Goal: Task Accomplishment & Management: Use online tool/utility

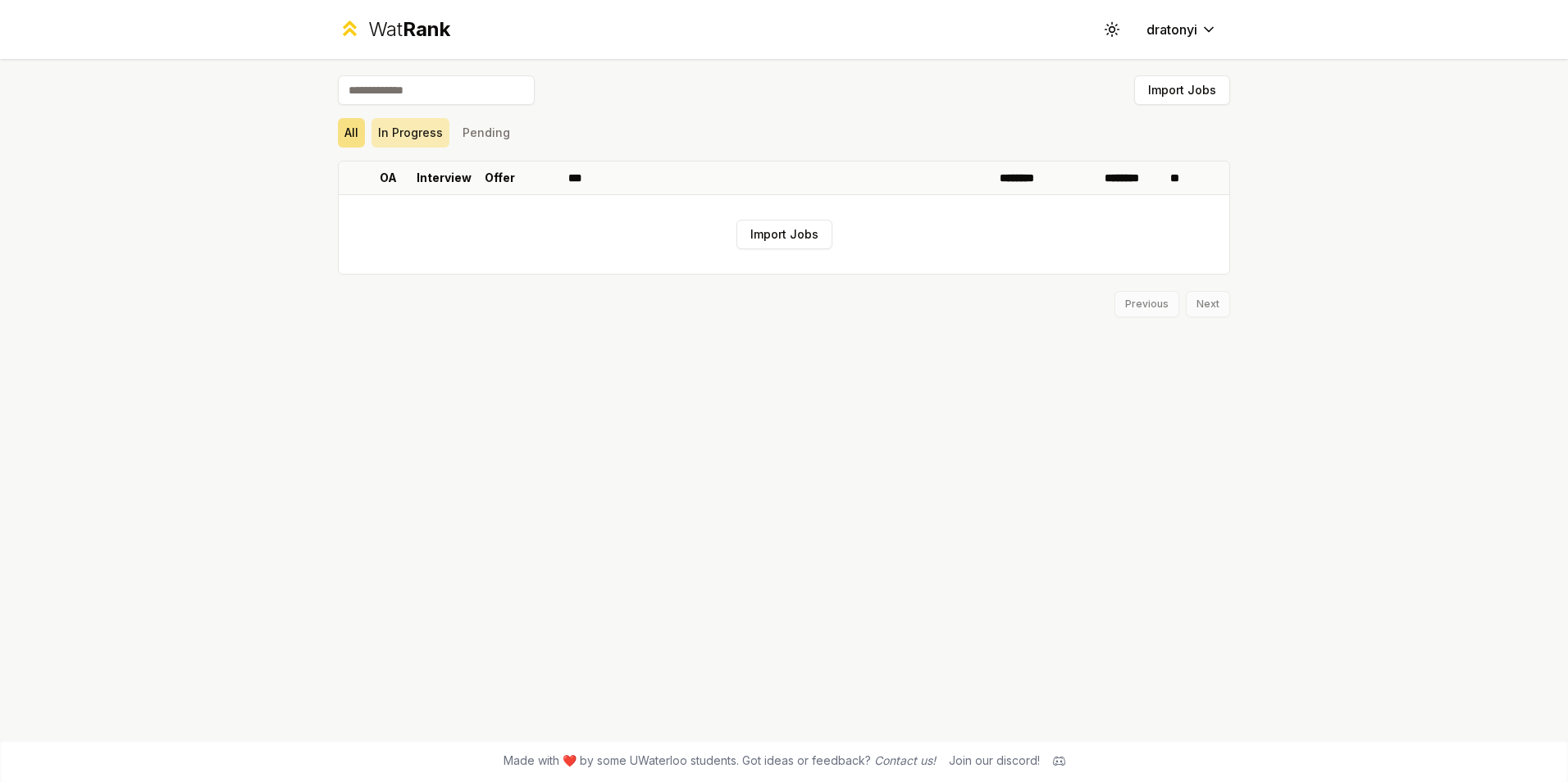
click at [405, 123] on button "In Progress" at bounding box center [410, 133] width 78 height 30
click at [469, 133] on button "Pending" at bounding box center [485, 133] width 60 height 30
click at [393, 131] on button "In Progress" at bounding box center [410, 133] width 78 height 30
drag, startPoint x: 361, startPoint y: 133, endPoint x: 350, endPoint y: 133, distance: 11.0
click at [351, 133] on button "All" at bounding box center [351, 133] width 27 height 30
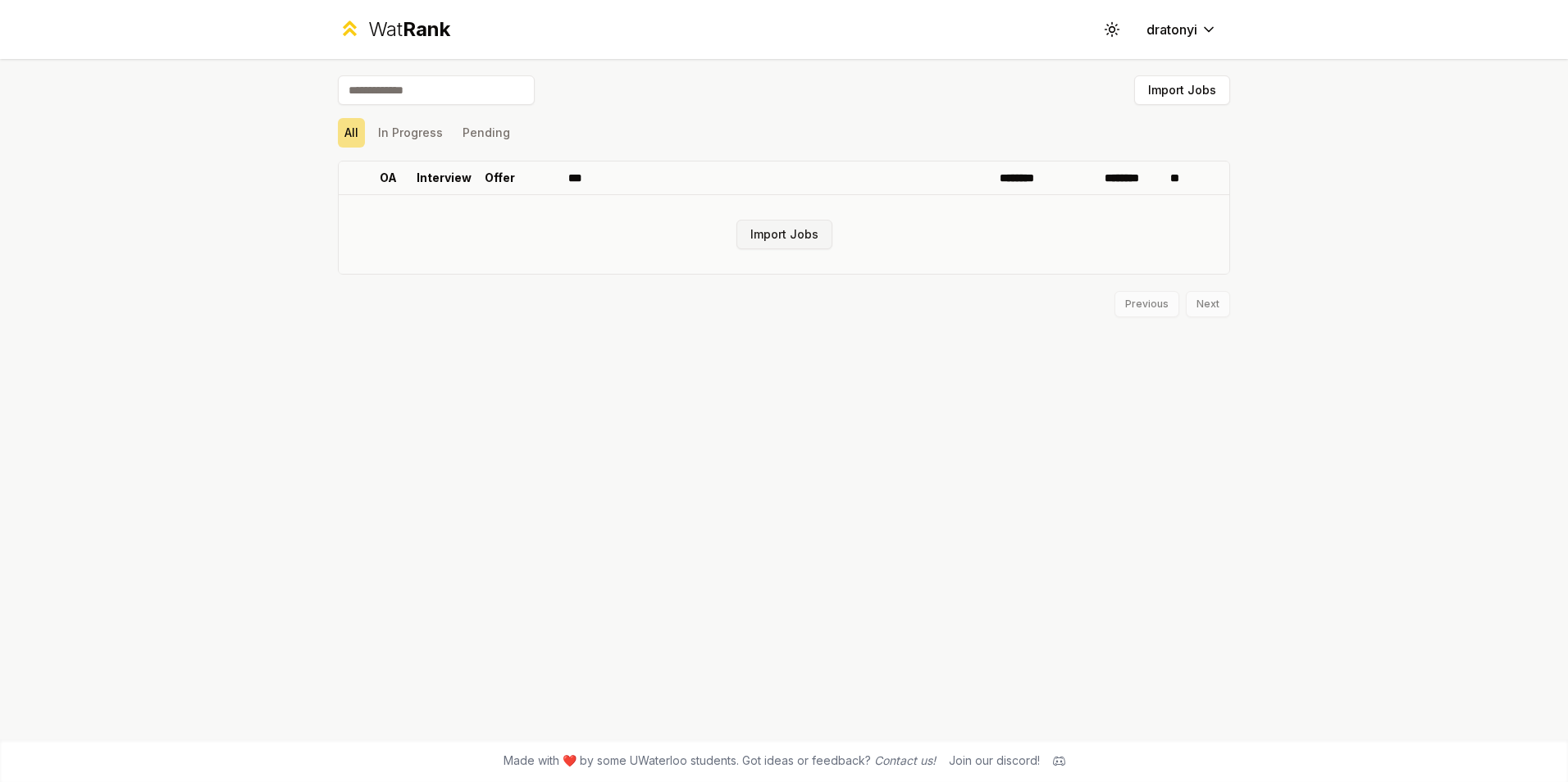
click at [776, 225] on button "Import Jobs" at bounding box center [784, 235] width 96 height 30
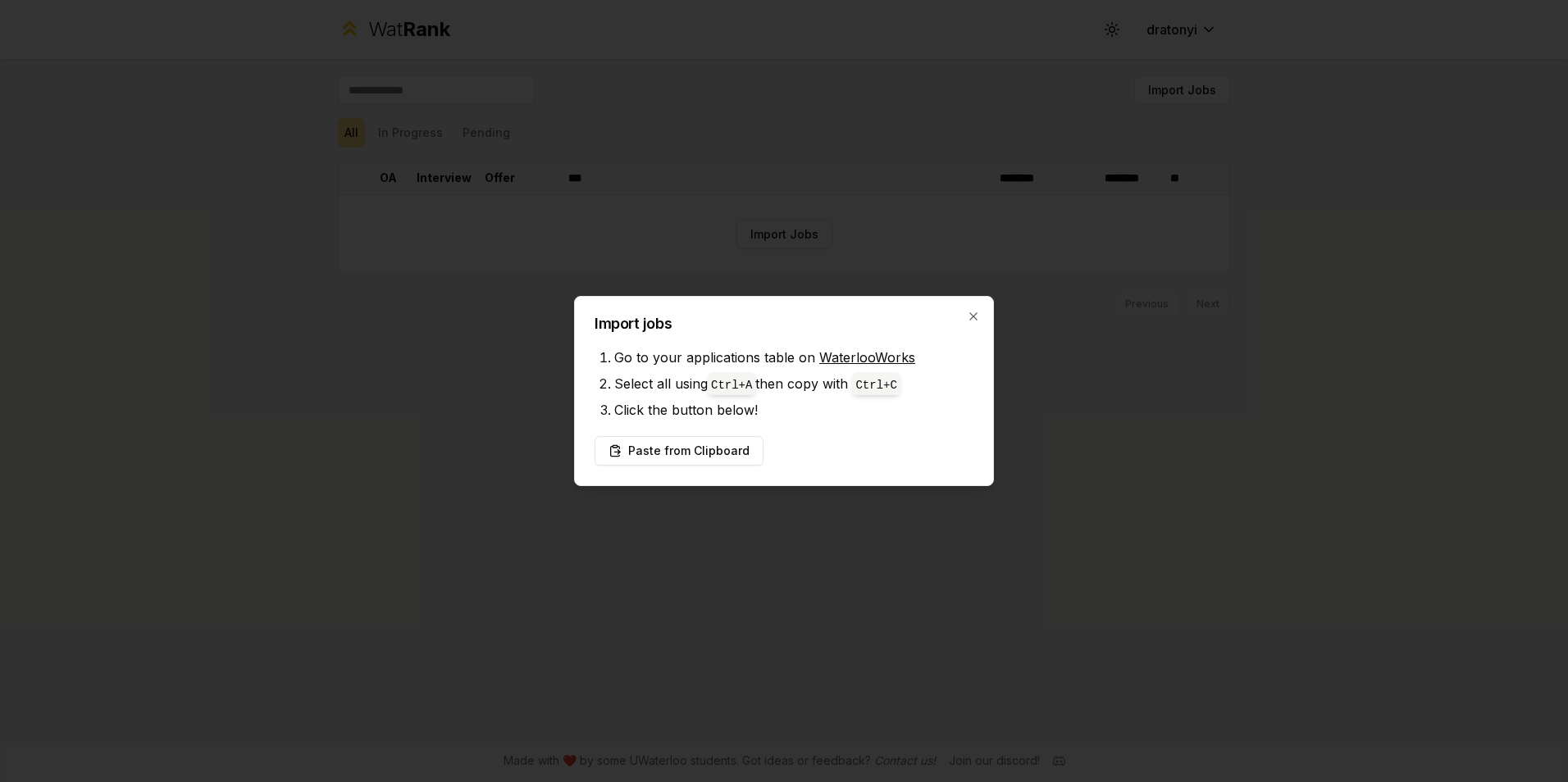
click at [779, 210] on div at bounding box center [784, 391] width 1568 height 782
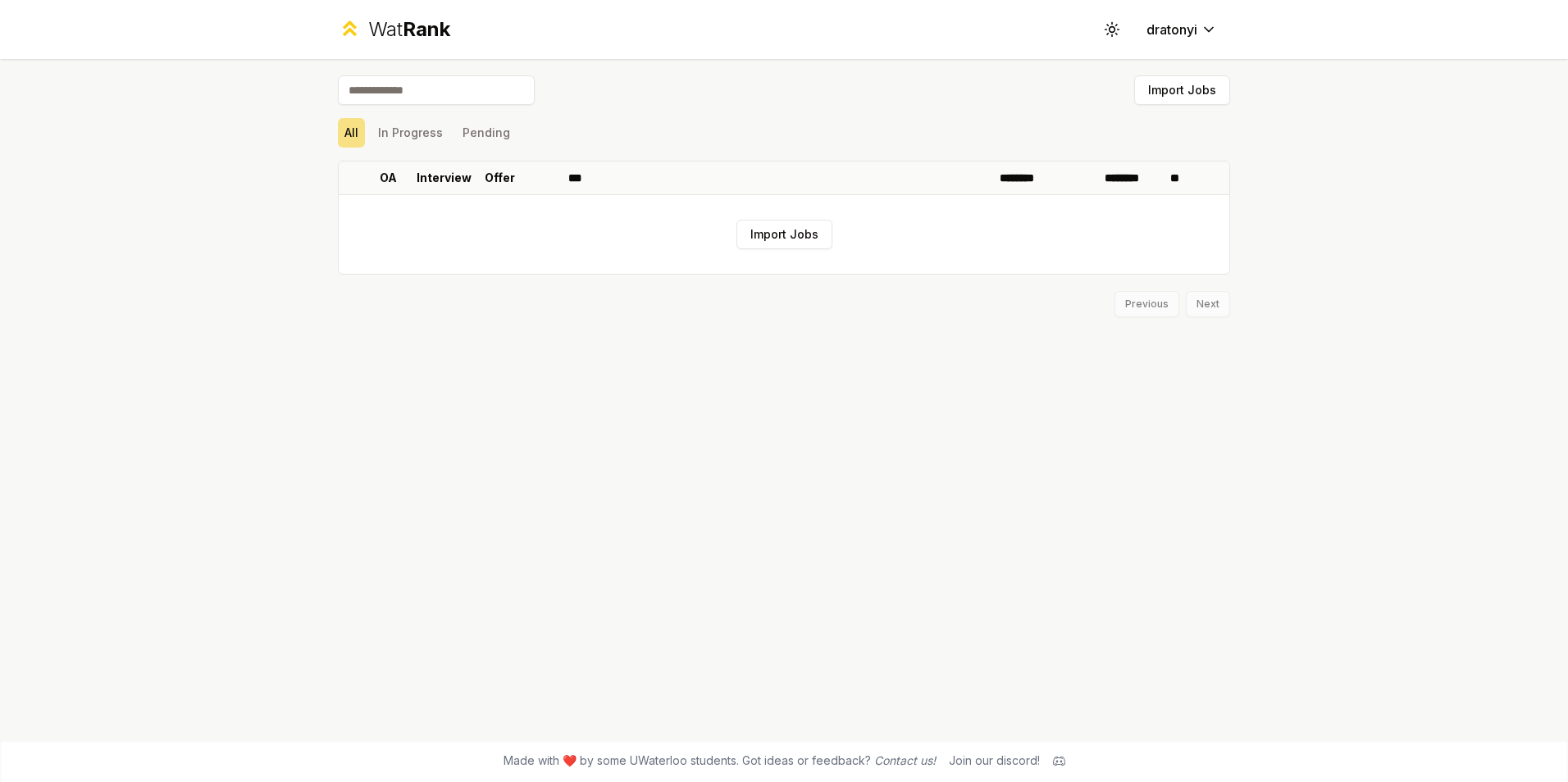
click at [560, 370] on div "Import Jobs All In Progress Pending OA Interview Offer *** ******** ******** **…" at bounding box center [784, 399] width 945 height 680
click at [781, 230] on button "Import Jobs" at bounding box center [784, 235] width 96 height 30
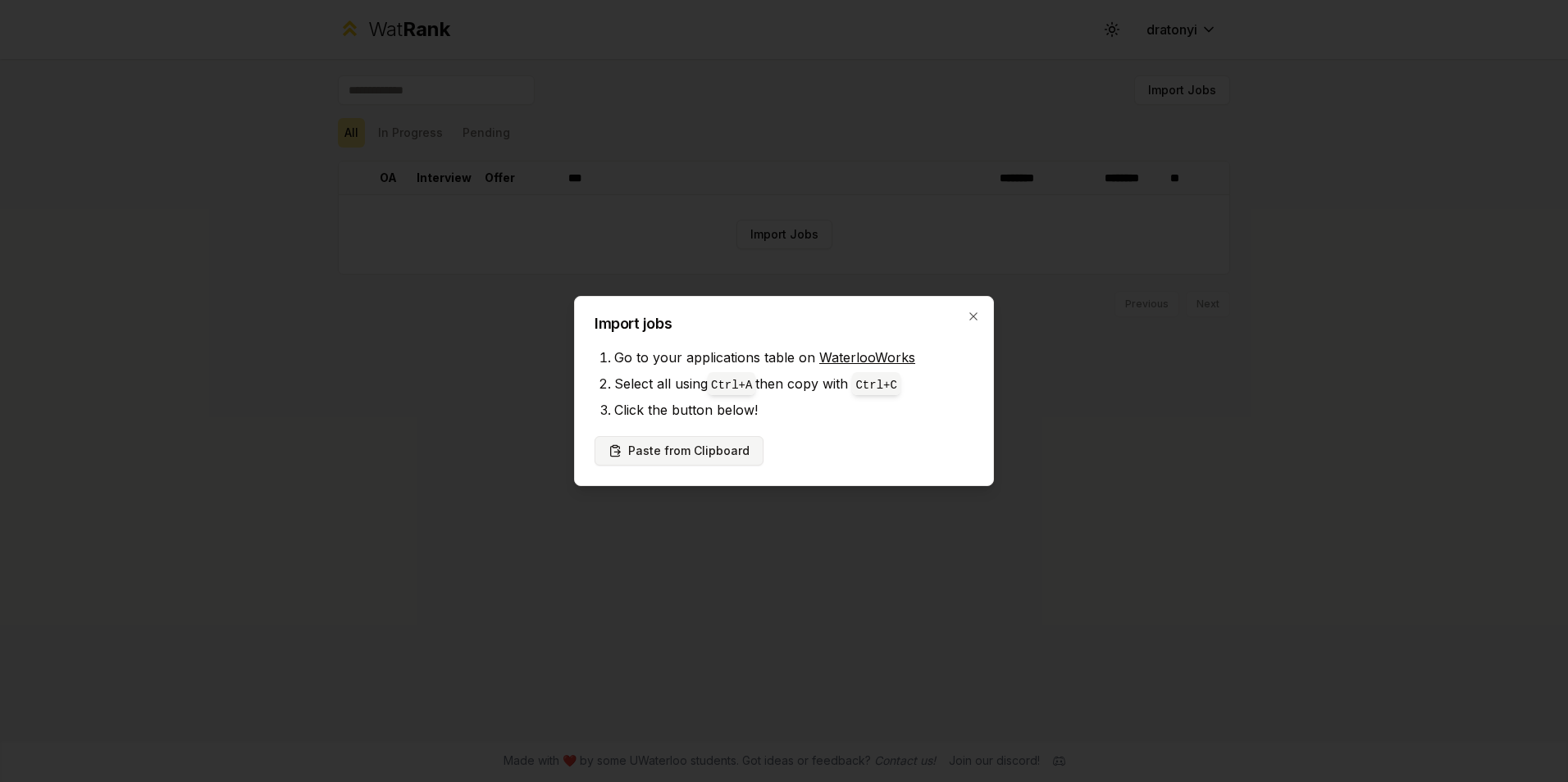
click at [671, 446] on button "Paste from Clipboard" at bounding box center [679, 451] width 169 height 30
click at [833, 405] on li "Click the button below!" at bounding box center [793, 410] width 359 height 26
drag, startPoint x: 737, startPoint y: 440, endPoint x: 729, endPoint y: 446, distance: 10.0
click at [736, 440] on button "Paste from Clipboard" at bounding box center [679, 451] width 169 height 30
click at [692, 455] on button "Paste from Clipboard" at bounding box center [679, 451] width 169 height 30
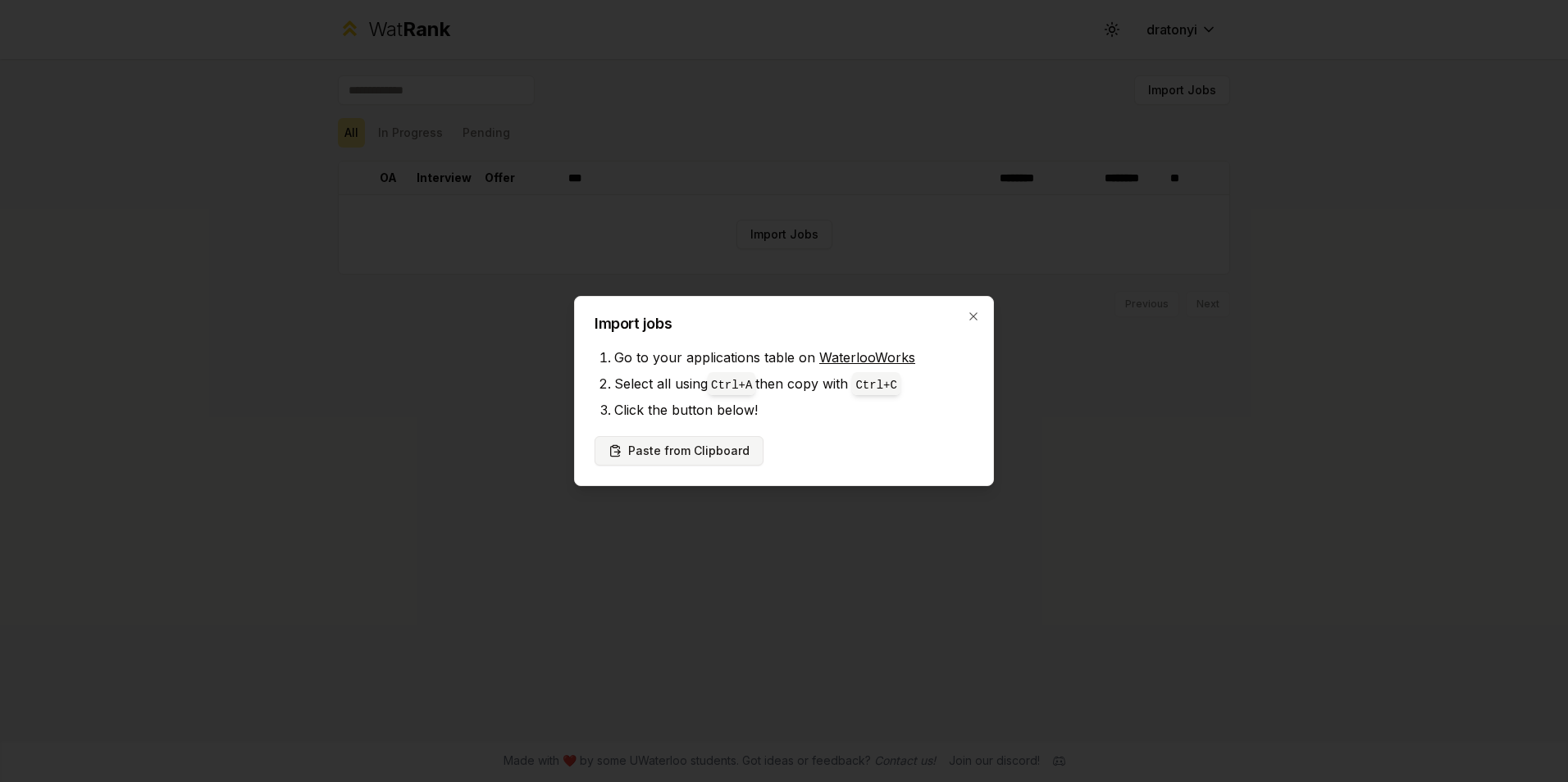
click at [667, 449] on button "Paste from Clipboard" at bounding box center [679, 451] width 169 height 30
drag, startPoint x: 667, startPoint y: 449, endPoint x: 642, endPoint y: 443, distance: 25.7
click at [642, 443] on button "Paste from Clipboard" at bounding box center [679, 451] width 169 height 30
click at [968, 316] on icon "button" at bounding box center [973, 316] width 13 height 13
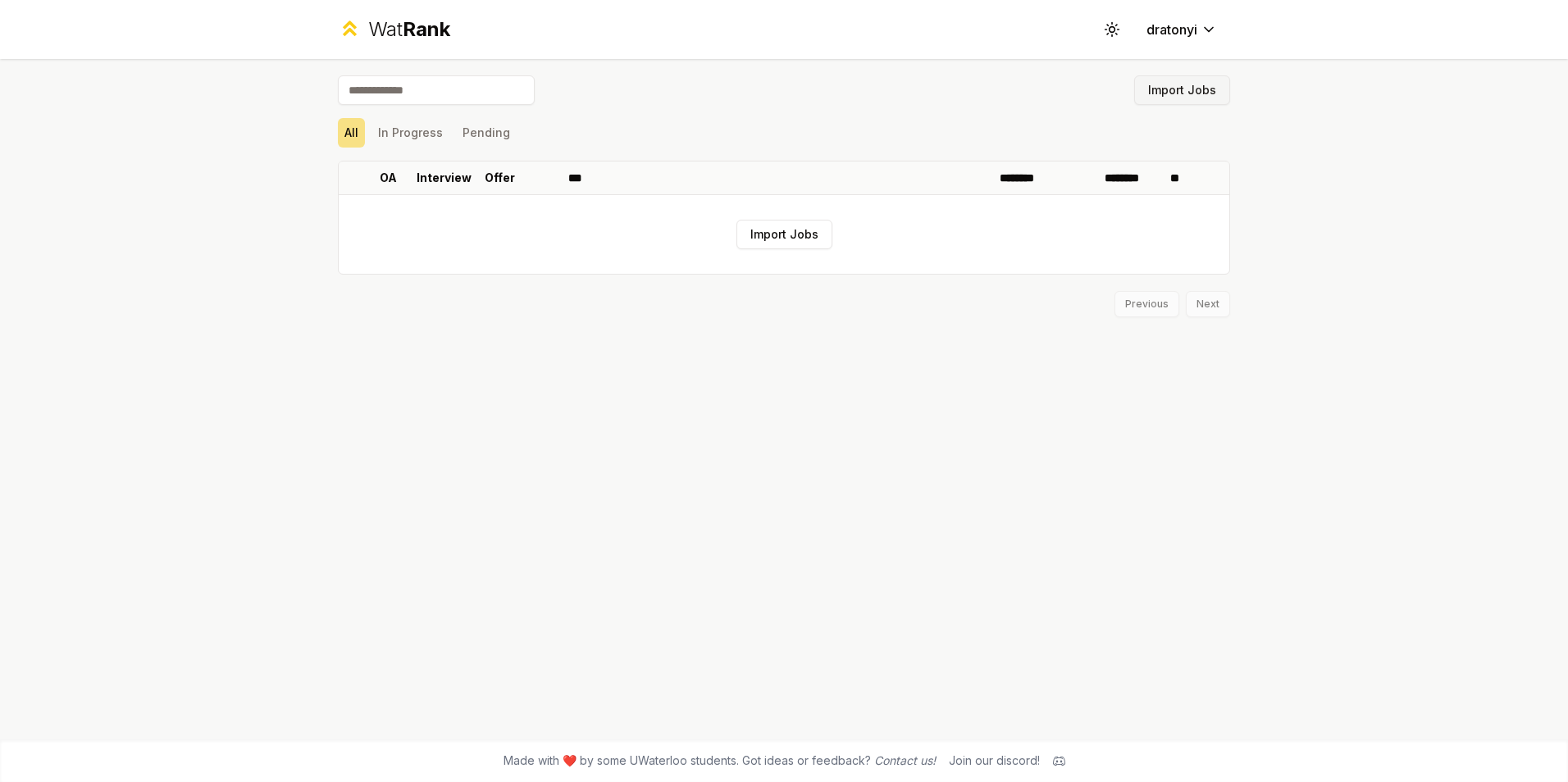
click at [1161, 91] on button "Import Jobs" at bounding box center [1181, 90] width 96 height 30
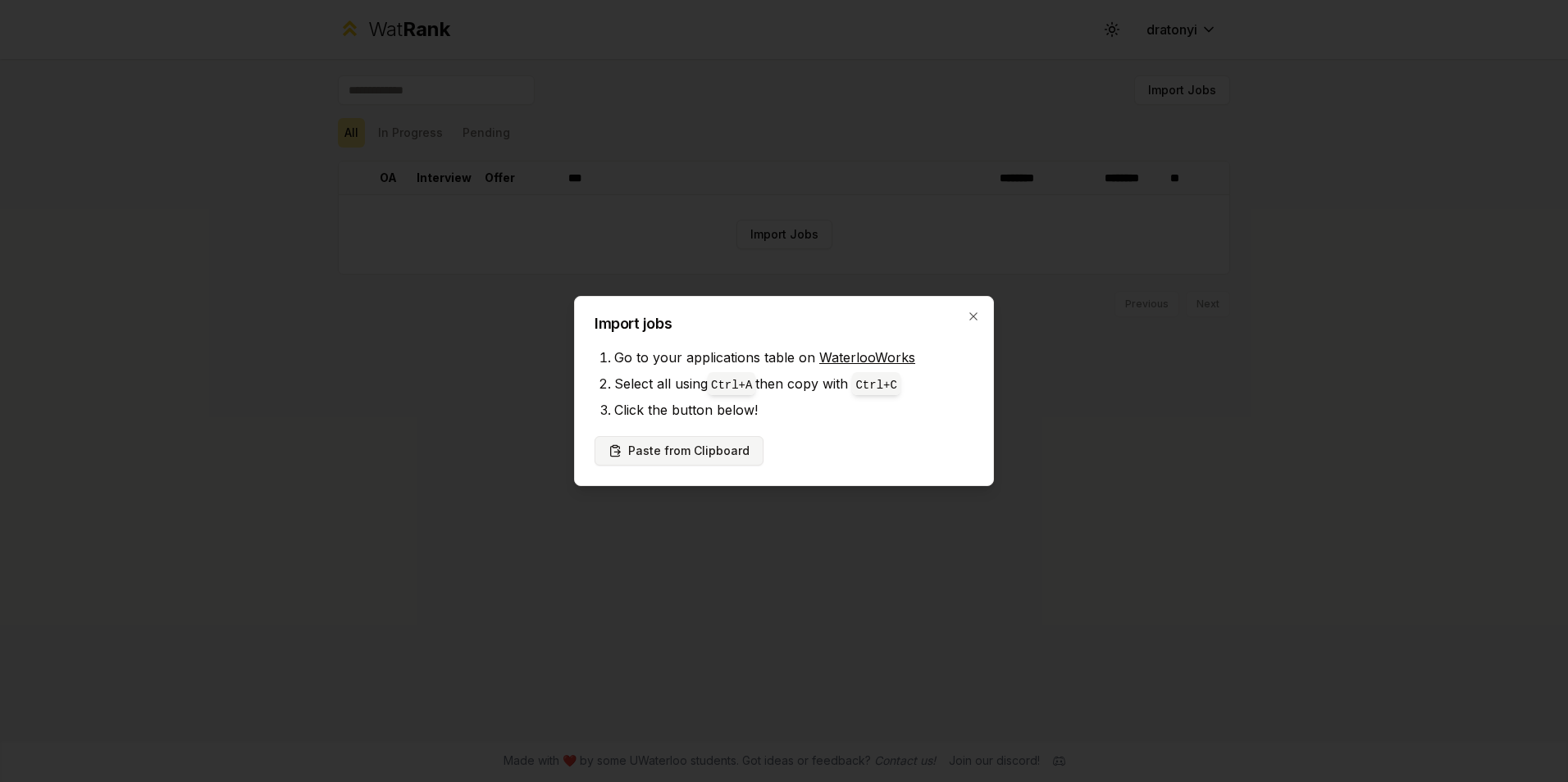
click at [723, 447] on button "Paste from Clipboard" at bounding box center [679, 451] width 169 height 30
click at [1002, 391] on div at bounding box center [784, 391] width 1568 height 782
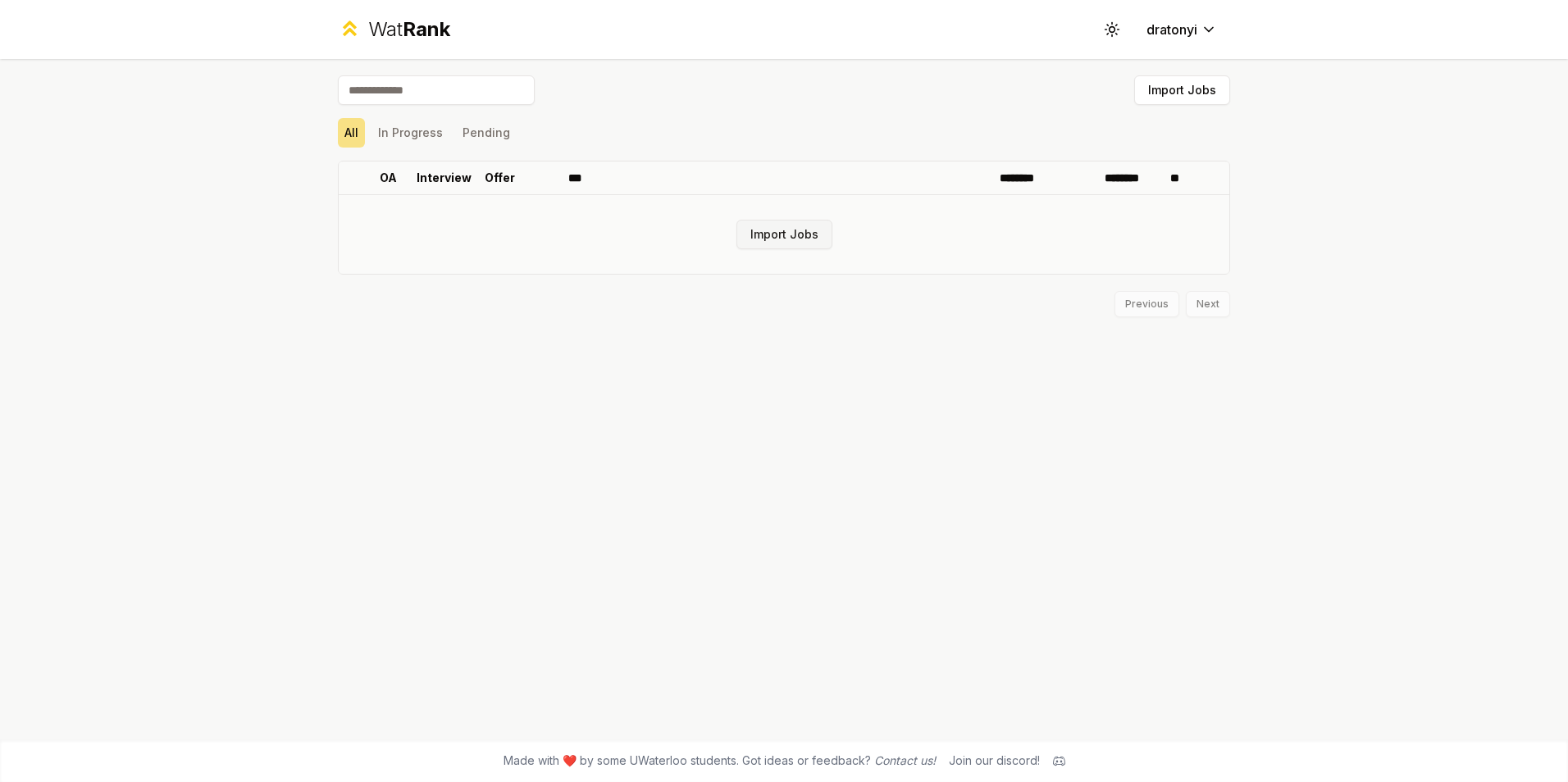
click at [807, 238] on button "Import Jobs" at bounding box center [784, 235] width 96 height 30
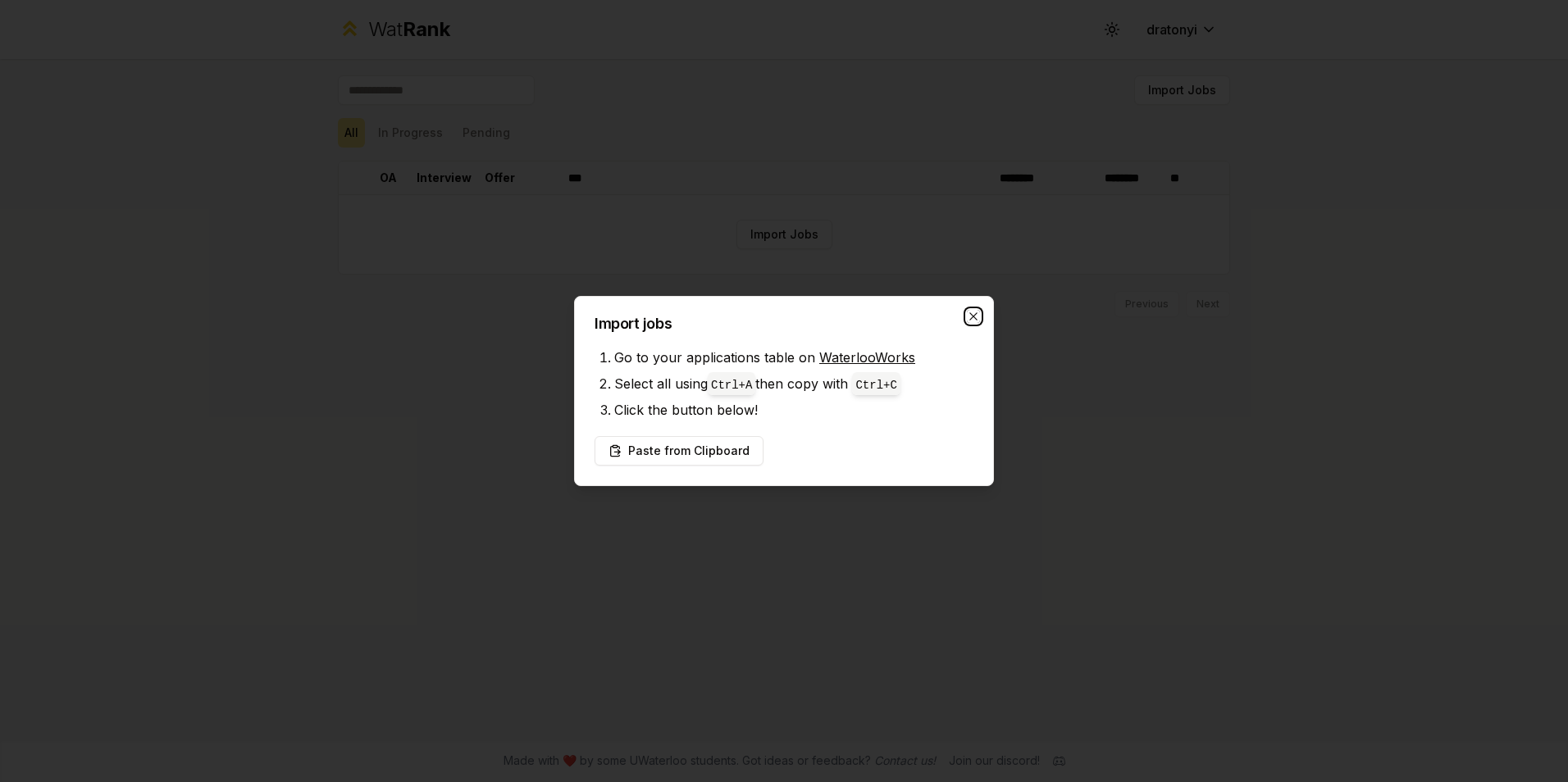
click at [976, 314] on icon "button" at bounding box center [972, 316] width 7 height 7
